Goal: Navigation & Orientation: Find specific page/section

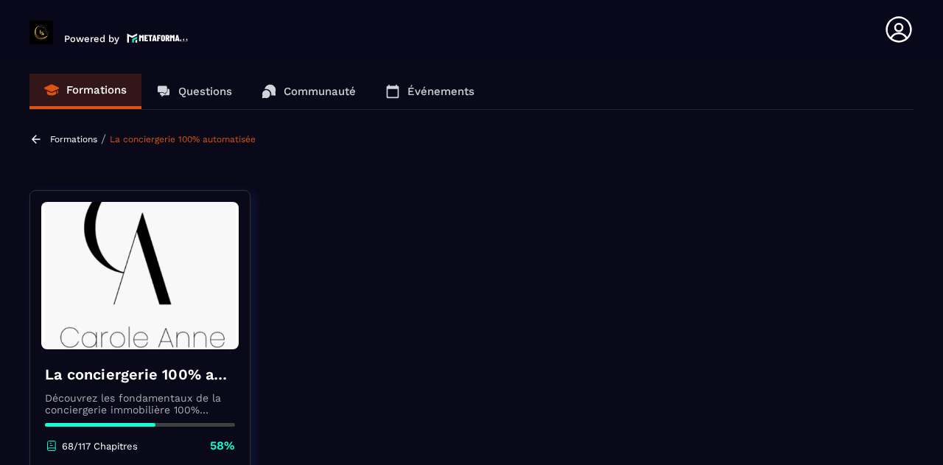
click at [937, 125] on section "Formations Questions Communauté Événements Formations / La conciergerie 100% au…" at bounding box center [471, 265] width 943 height 412
click at [441, 88] on p "Événements" at bounding box center [441, 91] width 67 height 13
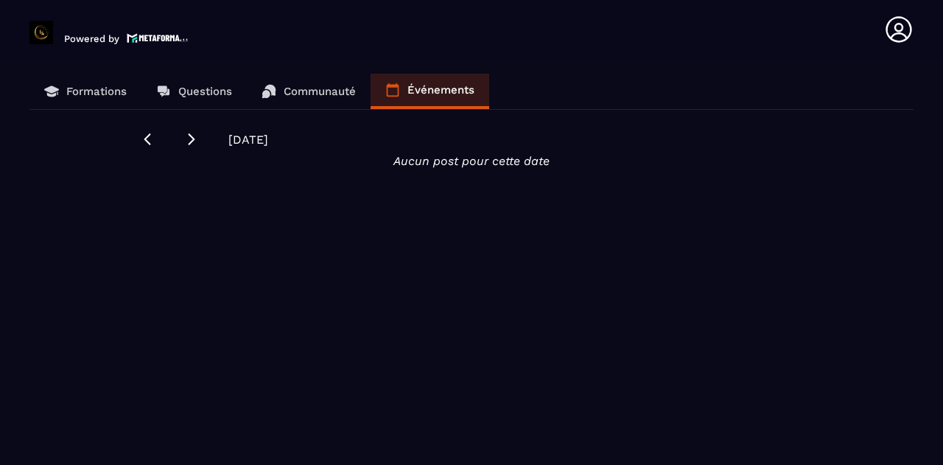
click at [345, 89] on p "Communauté" at bounding box center [320, 91] width 72 height 13
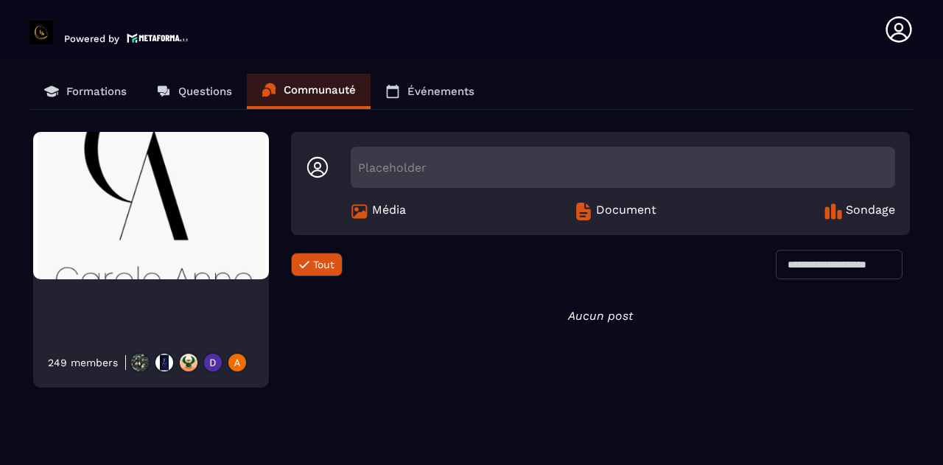
click at [209, 90] on p "Questions" at bounding box center [205, 91] width 54 height 13
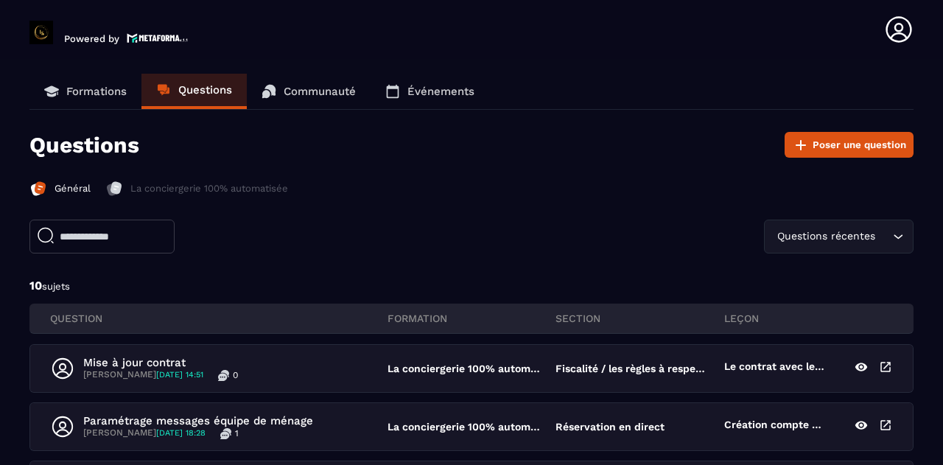
click at [91, 88] on p "Formations" at bounding box center [96, 91] width 60 height 13
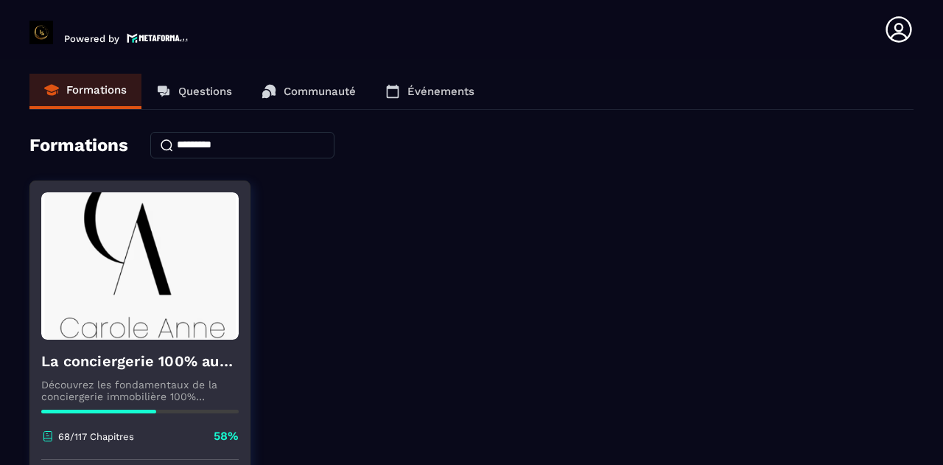
click at [186, 256] on img at bounding box center [140, 265] width 198 height 147
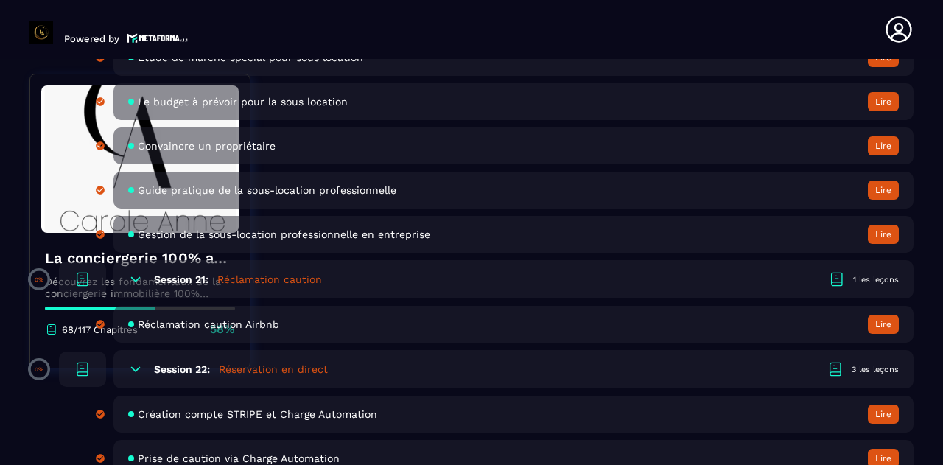
scroll to position [3862, 0]
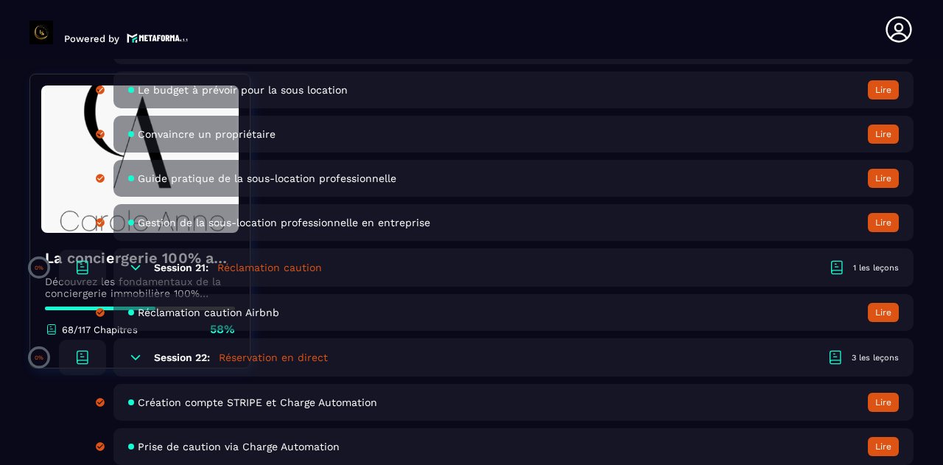
click at [904, 26] on icon at bounding box center [898, 29] width 29 height 29
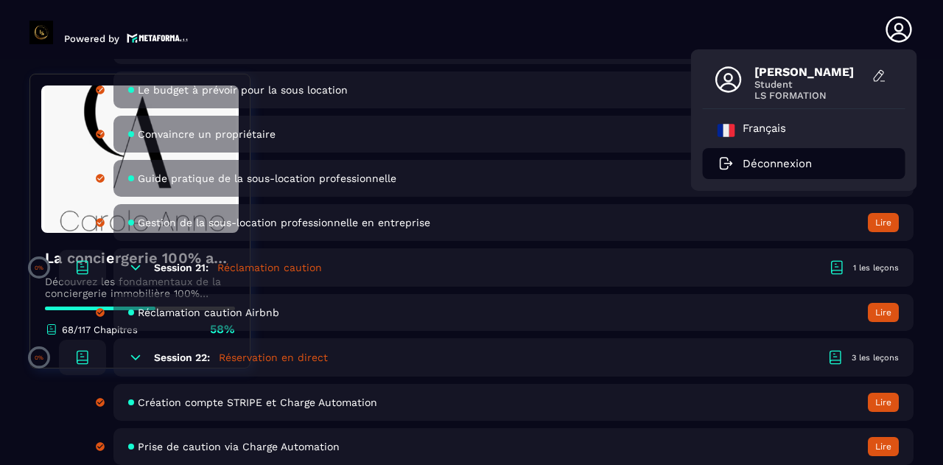
click at [747, 163] on p "Déconnexion" at bounding box center [777, 163] width 69 height 13
